Goal: Information Seeking & Learning: Learn about a topic

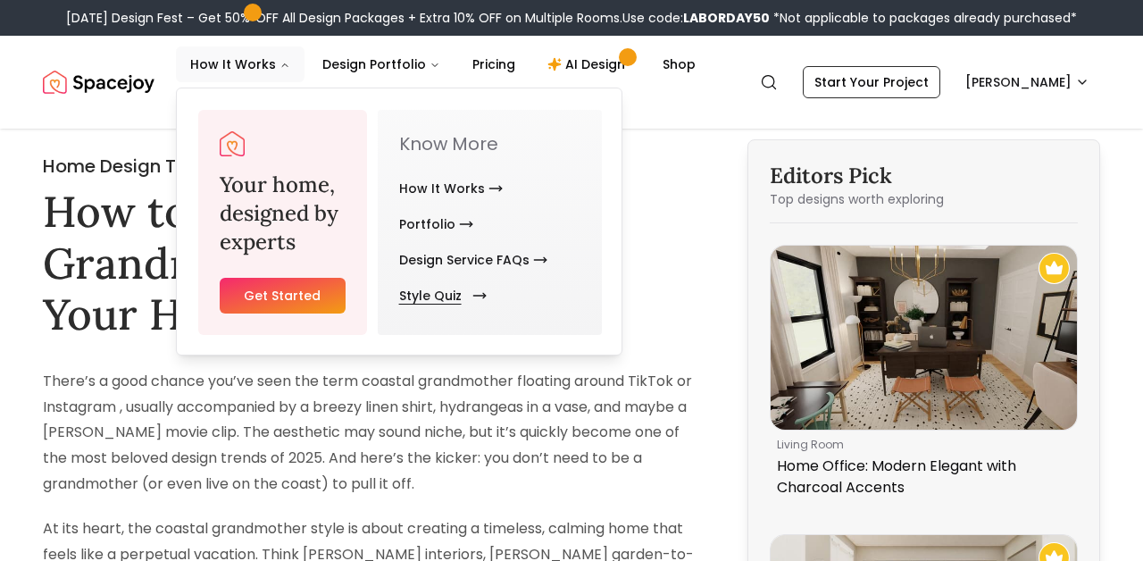
click at [422, 300] on link "Style Quiz" at bounding box center [439, 296] width 80 height 36
click at [439, 300] on link "Style Quiz" at bounding box center [439, 296] width 80 height 36
click at [427, 292] on link "Style Quiz" at bounding box center [439, 296] width 80 height 36
click at [425, 297] on link "Style Quiz" at bounding box center [439, 296] width 80 height 36
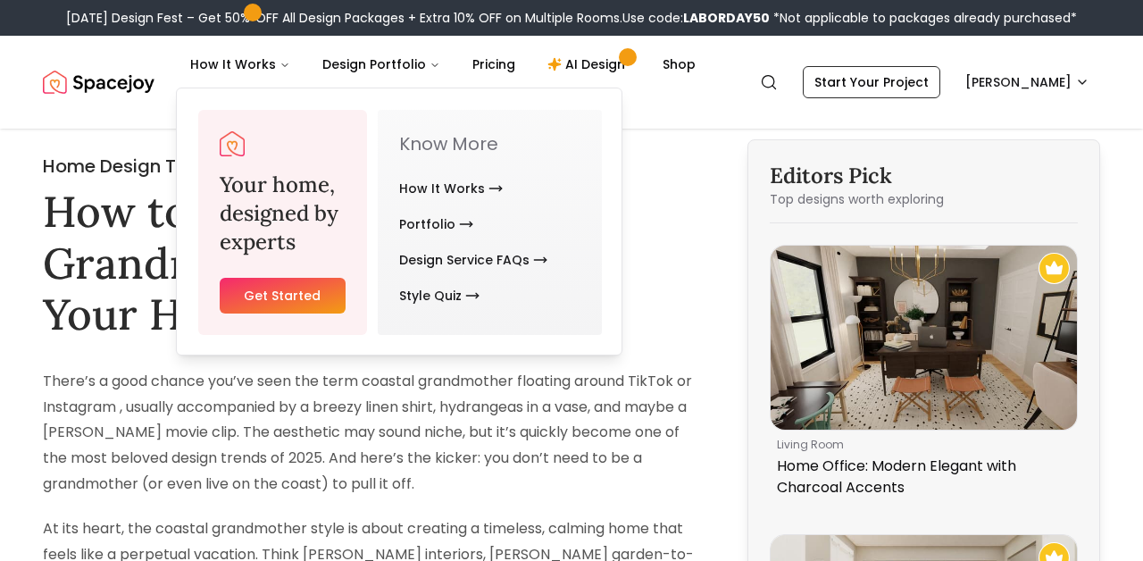
click at [94, 94] on img "Spacejoy" at bounding box center [99, 82] width 112 height 36
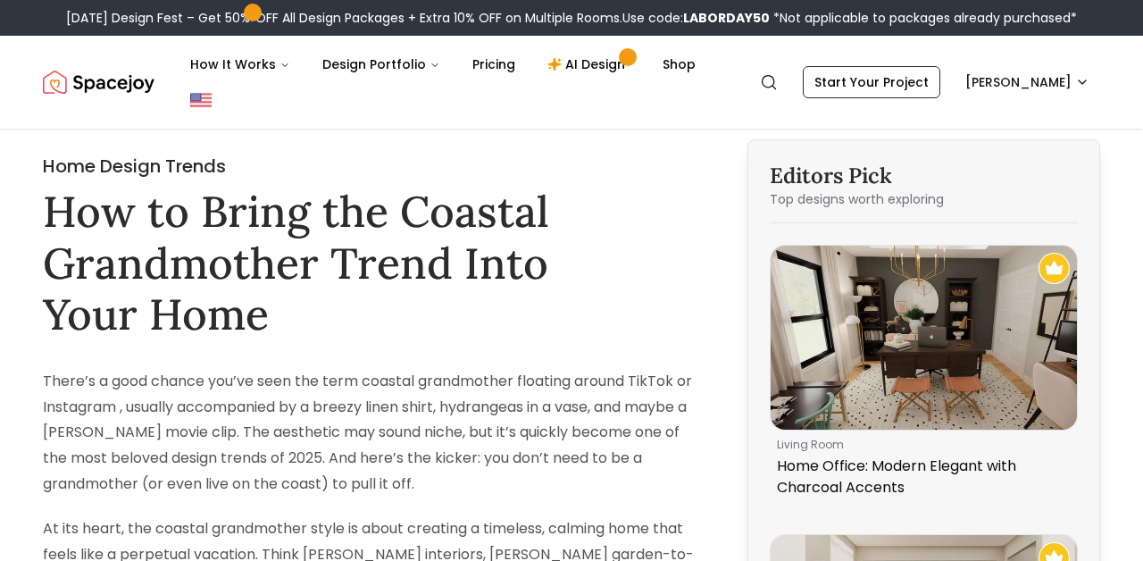
click at [94, 94] on img "Spacejoy" at bounding box center [99, 82] width 112 height 36
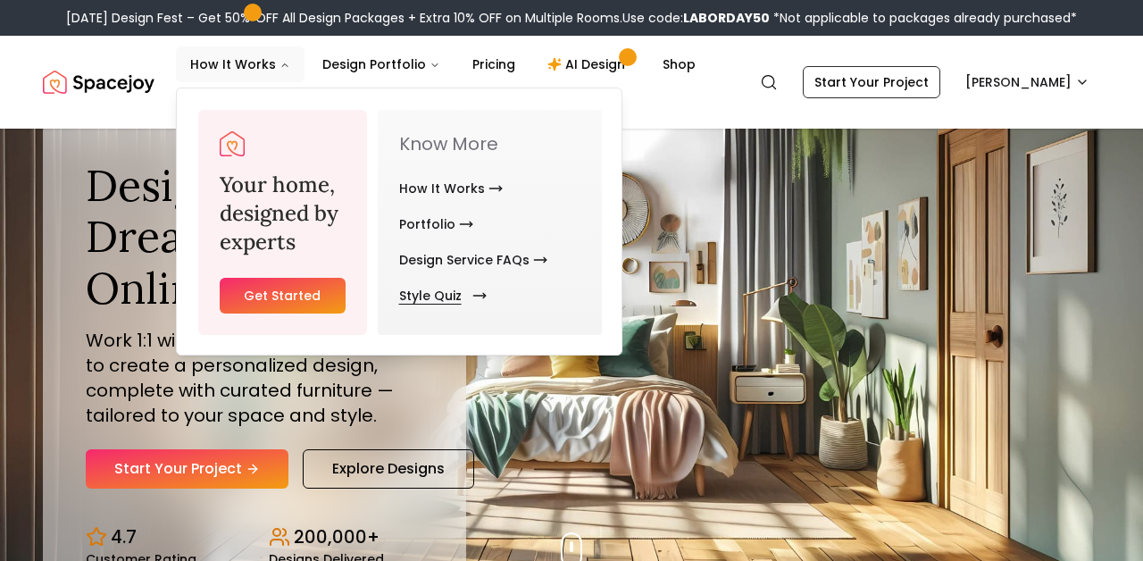
click at [424, 297] on link "Style Quiz" at bounding box center [439, 296] width 80 height 36
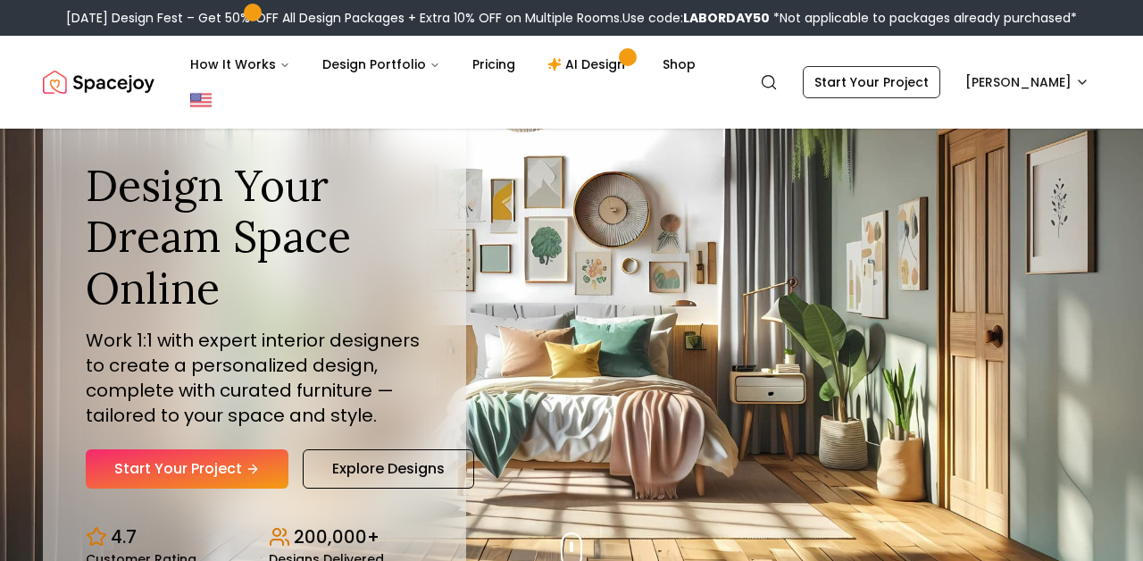
scroll to position [199, 0]
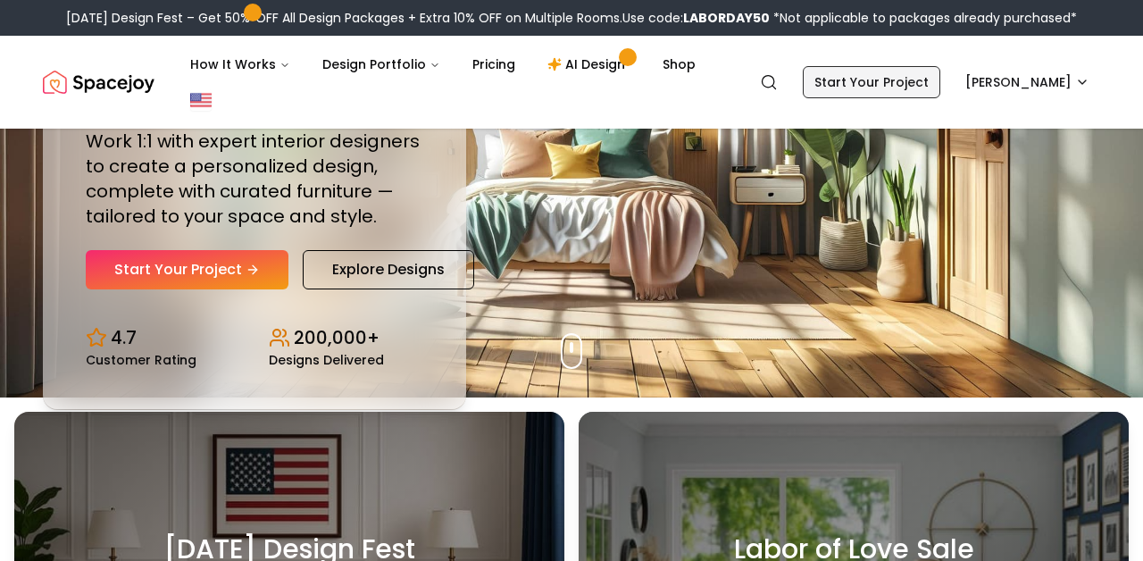
click at [932, 74] on link "Start Your Project" at bounding box center [872, 82] width 138 height 32
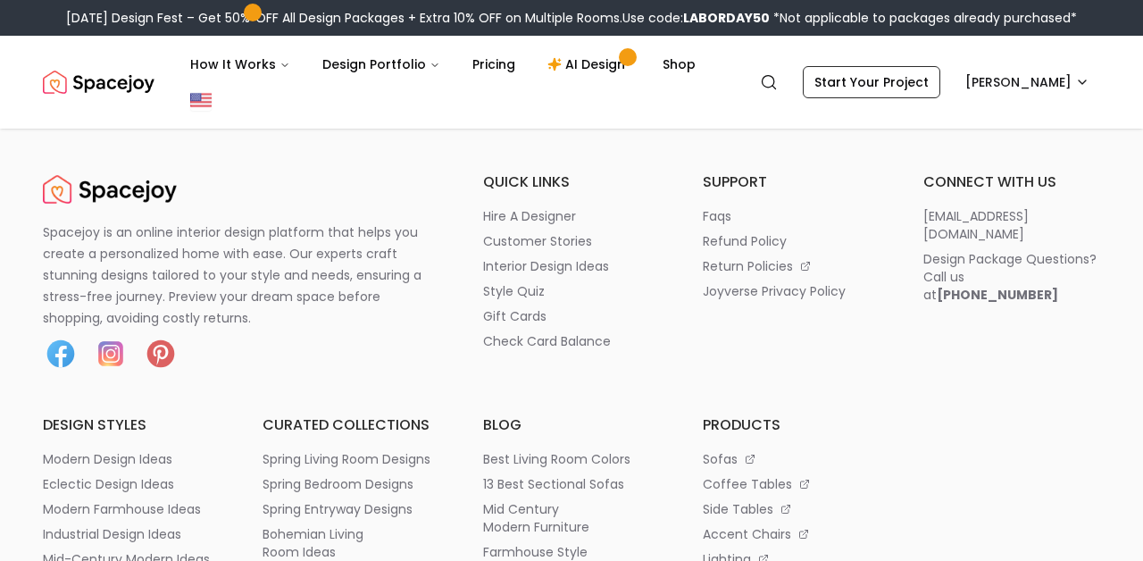
scroll to position [-1, 0]
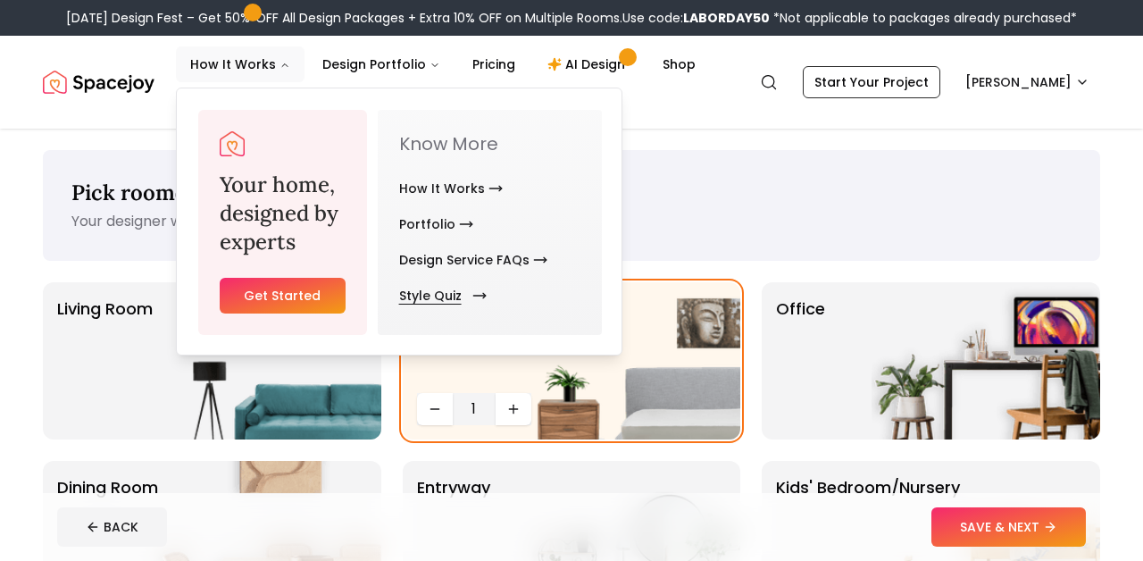
click at [454, 297] on link "Style Quiz" at bounding box center [439, 296] width 80 height 36
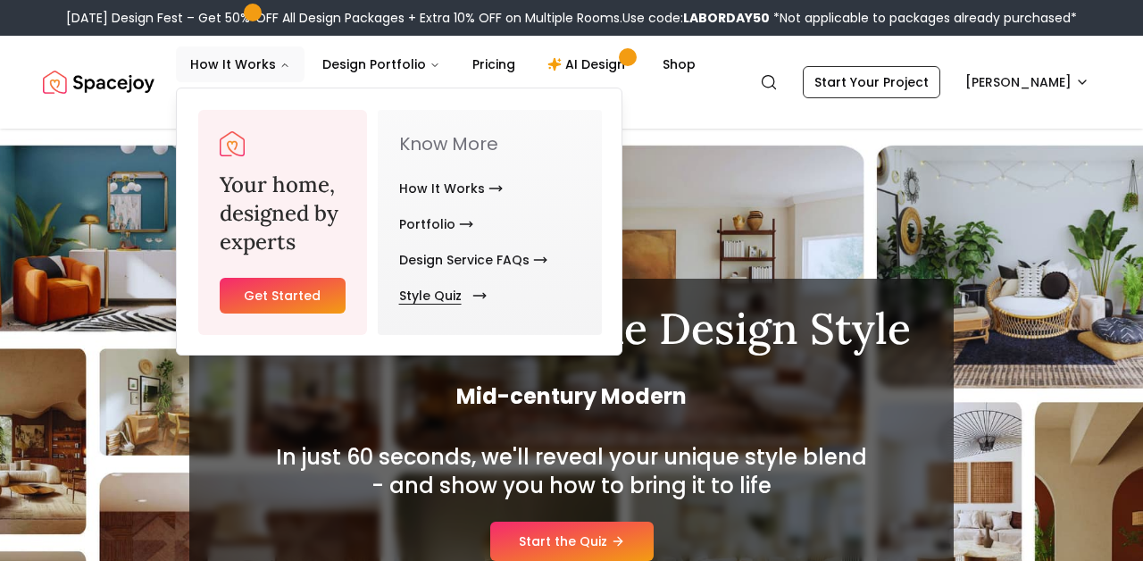
click at [453, 297] on link "Style Quiz" at bounding box center [439, 296] width 80 height 36
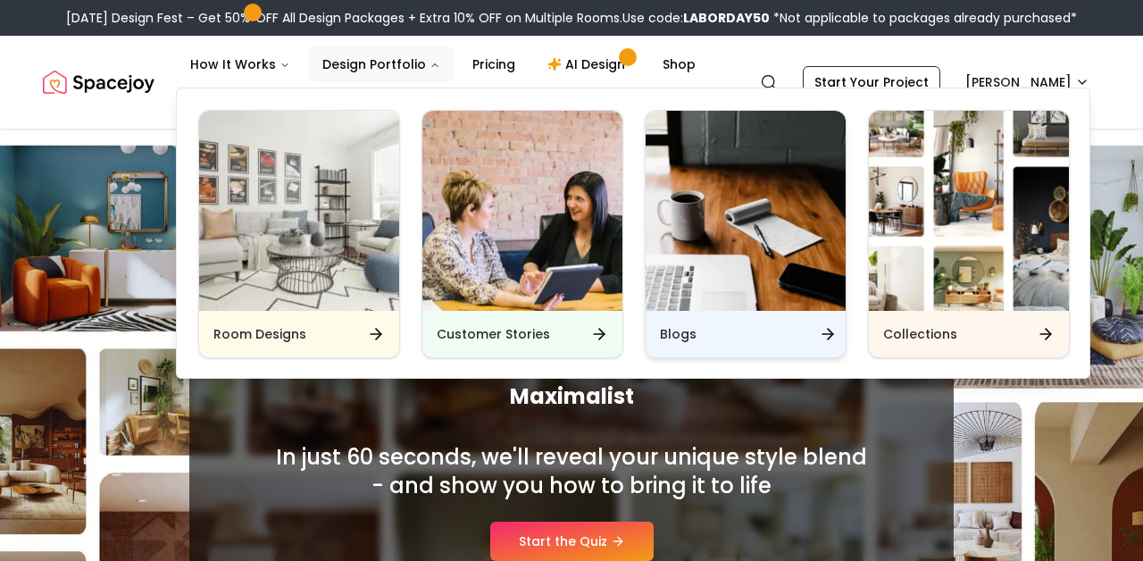
click at [683, 331] on h6 "Blogs" at bounding box center [678, 334] width 37 height 18
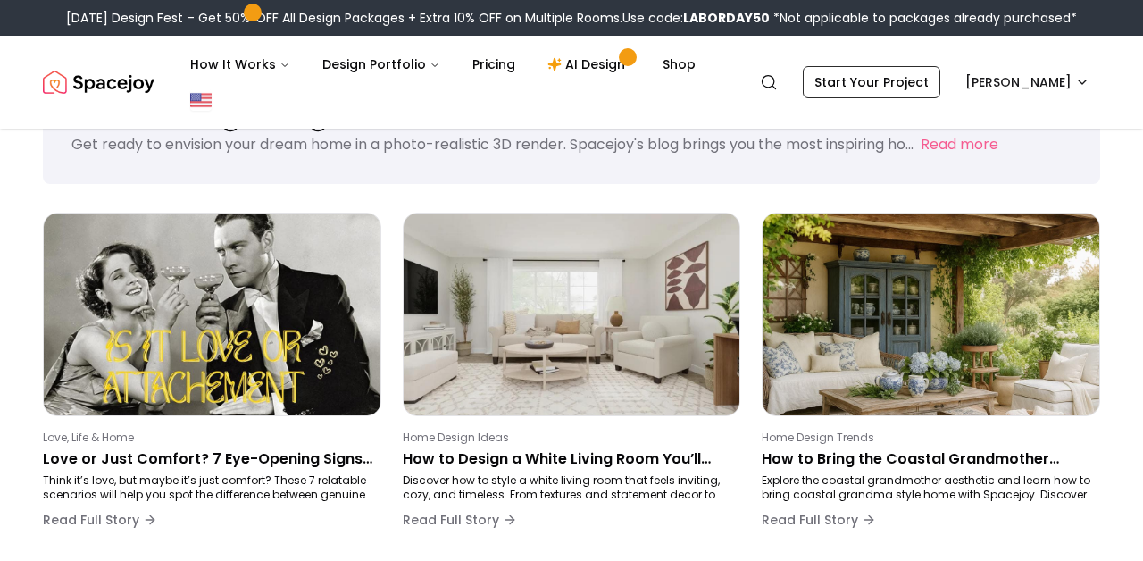
scroll to position [91, 0]
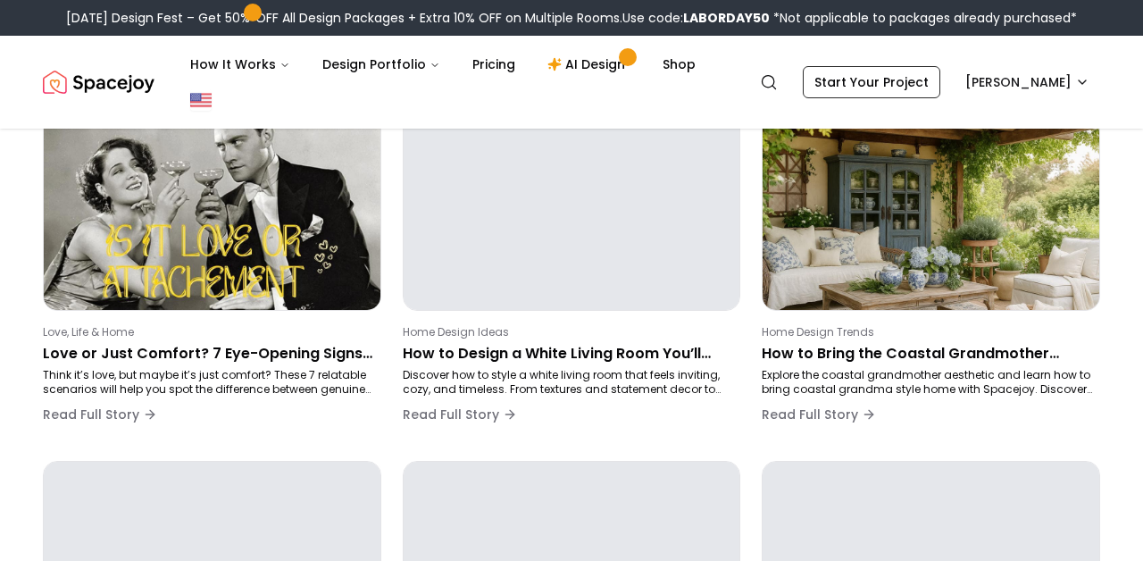
scroll to position [325, 0]
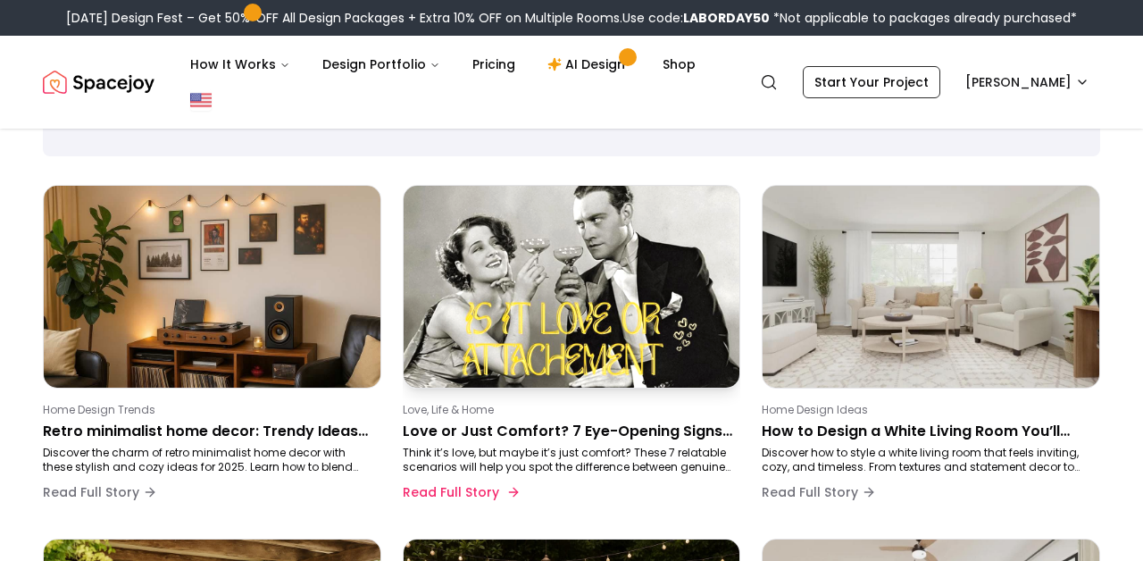
scroll to position [143, 0]
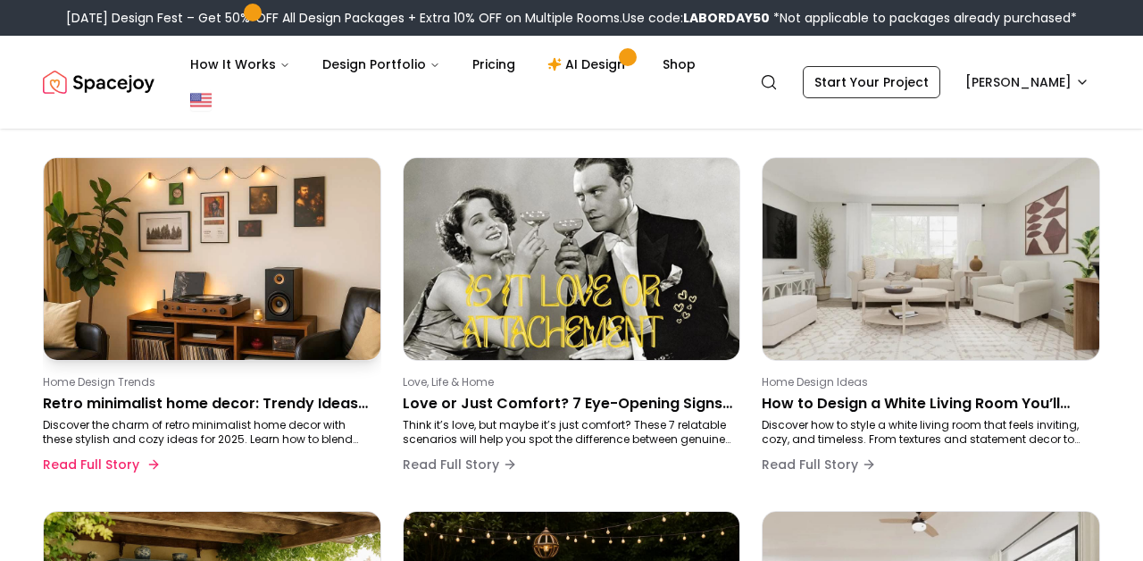
click at [176, 404] on p "Retro minimalist home decor: Trendy Ideas for a Cozy, Modern Aesthetic" at bounding box center [208, 403] width 331 height 21
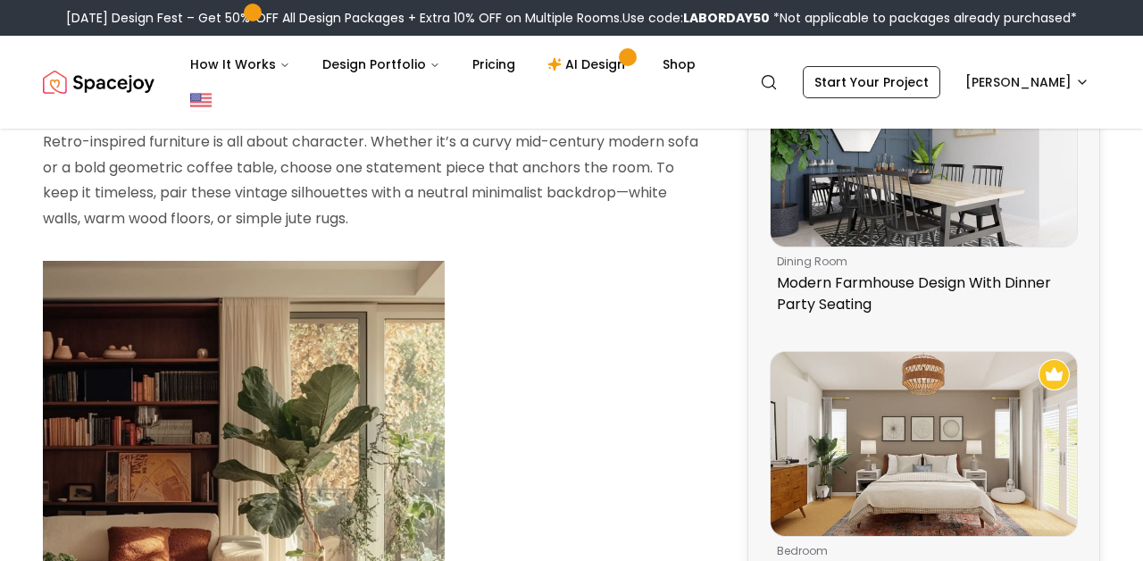
scroll to position [1148, 0]
